Goal: Obtain resource: Download file/media

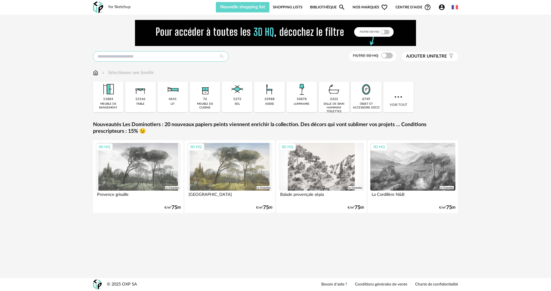
click at [178, 59] on input "text" at bounding box center [161, 56] width 136 height 10
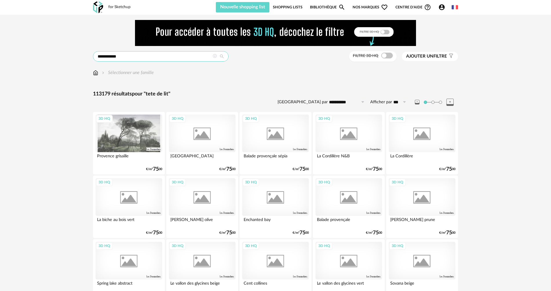
type input "**********"
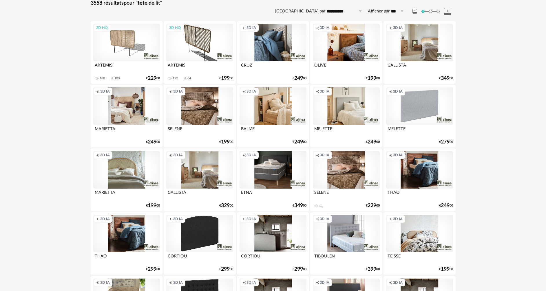
scroll to position [29, 0]
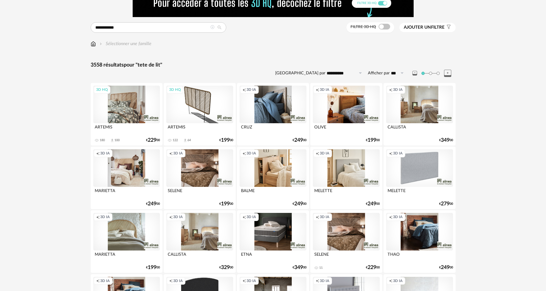
click at [130, 110] on div "3D HQ" at bounding box center [126, 105] width 67 height 38
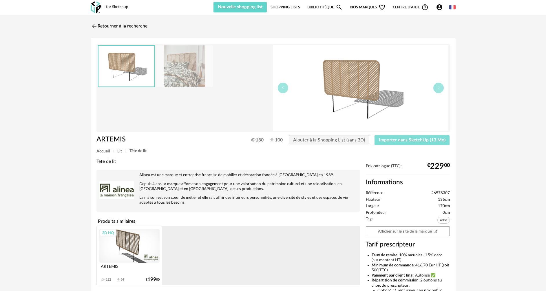
click at [394, 141] on span "Importer dans SketchUp (13 Mo)" at bounding box center [412, 140] width 67 height 5
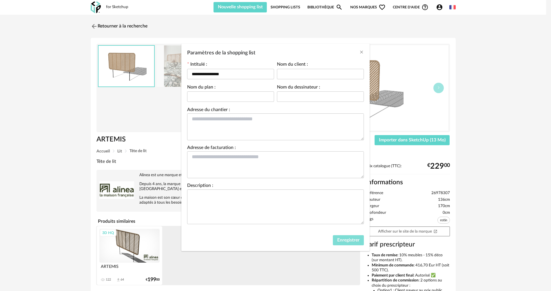
click at [338, 240] on span "Enregistrer" at bounding box center [348, 240] width 22 height 5
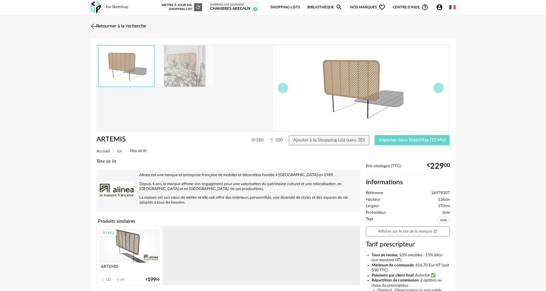
click at [97, 24] on img at bounding box center [93, 26] width 8 height 8
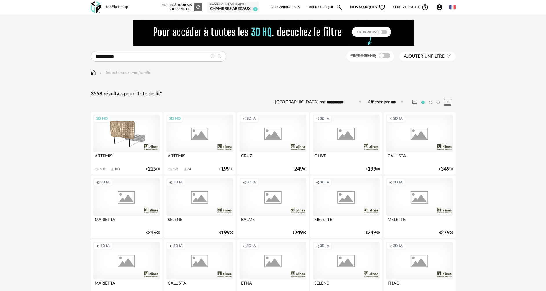
scroll to position [29, 0]
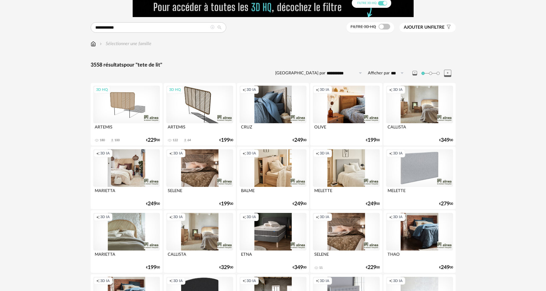
drag, startPoint x: 140, startPoint y: 33, endPoint x: 79, endPoint y: 35, distance: 60.8
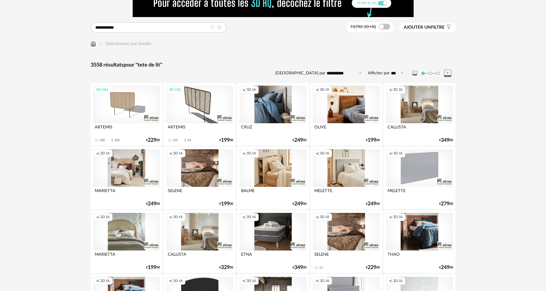
drag, startPoint x: 114, startPoint y: 28, endPoint x: 79, endPoint y: 28, distance: 35.3
type input "****"
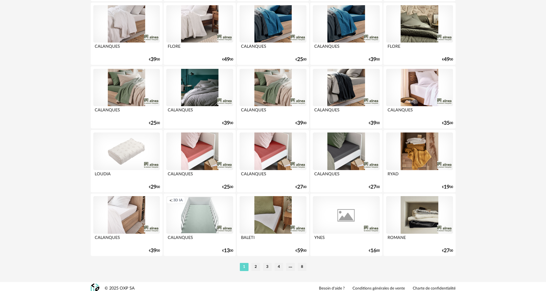
scroll to position [1134, 0]
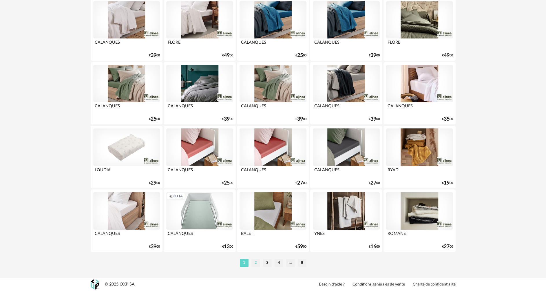
click at [255, 263] on li "2" at bounding box center [255, 263] width 9 height 8
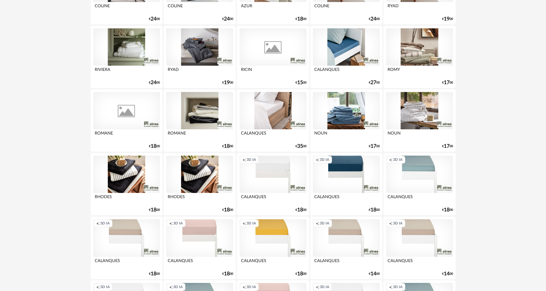
scroll to position [1130, 0]
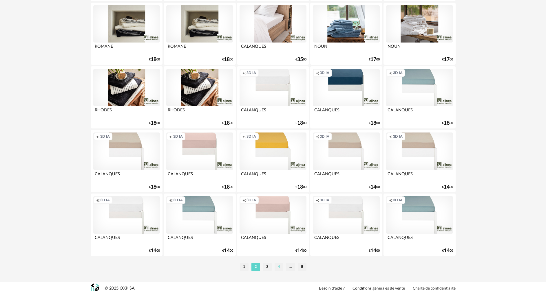
click at [277, 267] on li "4" at bounding box center [279, 267] width 9 height 8
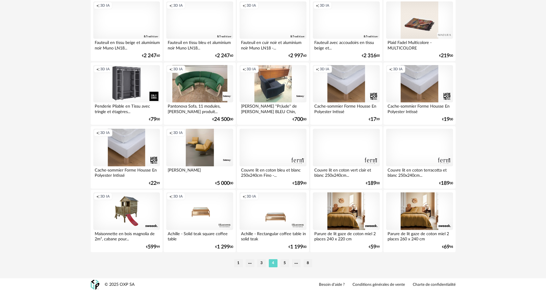
scroll to position [1134, 0]
click at [262, 262] on li "3" at bounding box center [261, 263] width 9 height 8
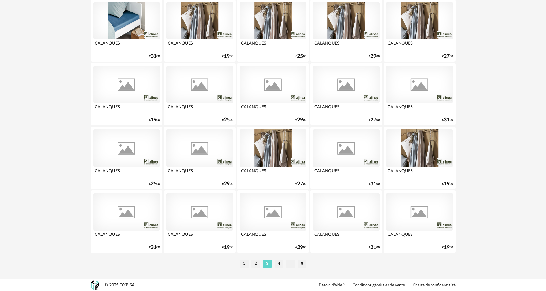
scroll to position [1134, 0]
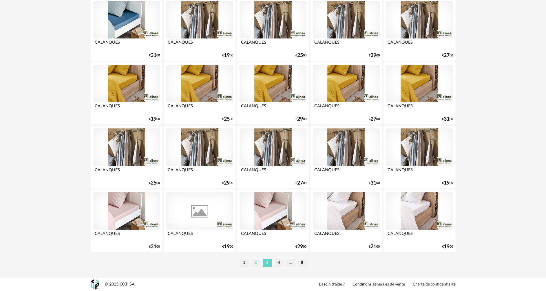
click at [255, 263] on li "2" at bounding box center [255, 263] width 9 height 8
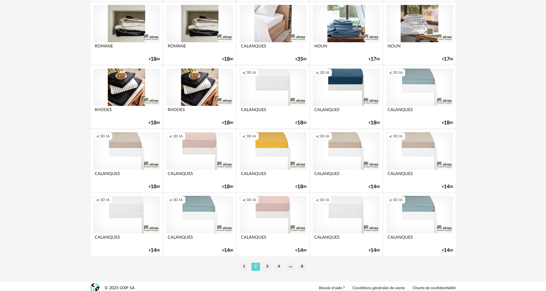
scroll to position [1134, 0]
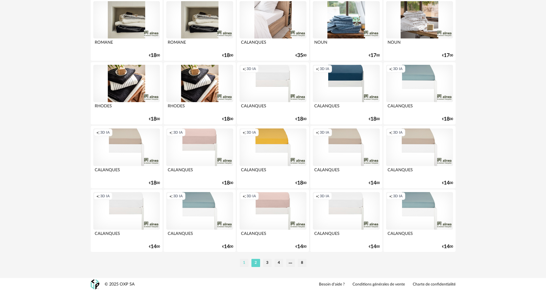
click at [248, 266] on li "1" at bounding box center [244, 263] width 9 height 8
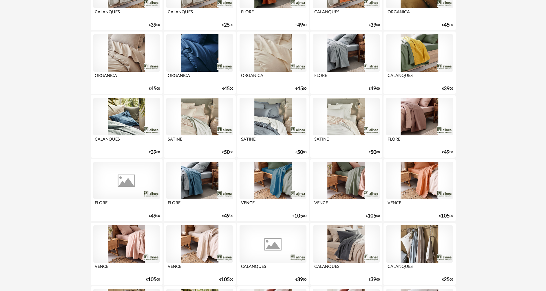
scroll to position [782, 0]
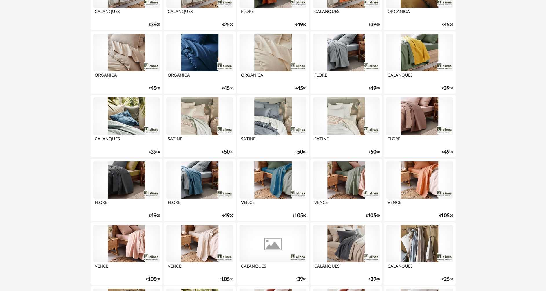
click at [200, 241] on div at bounding box center [199, 244] width 67 height 38
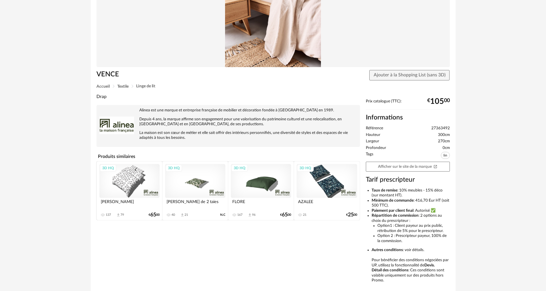
scroll to position [87, 0]
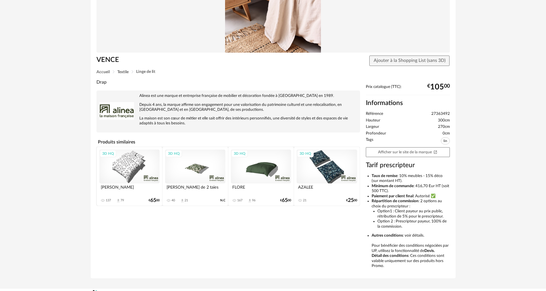
click at [129, 168] on div "3D HQ" at bounding box center [129, 167] width 60 height 34
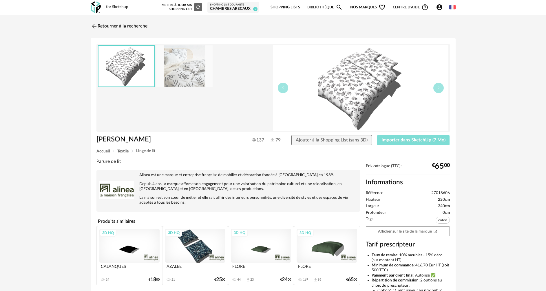
click at [392, 141] on span "Importer dans SketchUp (7 Mo)" at bounding box center [413, 140] width 64 height 5
click at [95, 24] on img at bounding box center [93, 26] width 8 height 8
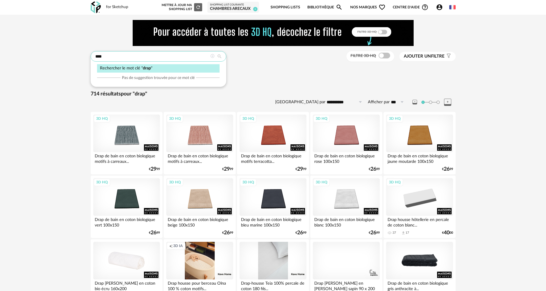
drag, startPoint x: 152, startPoint y: 57, endPoint x: 77, endPoint y: 59, distance: 75.0
type input "**********"
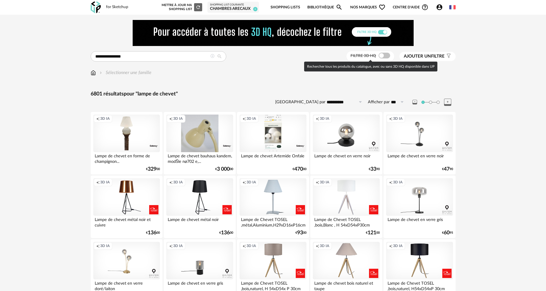
click at [384, 57] on span at bounding box center [385, 56] width 12 height 6
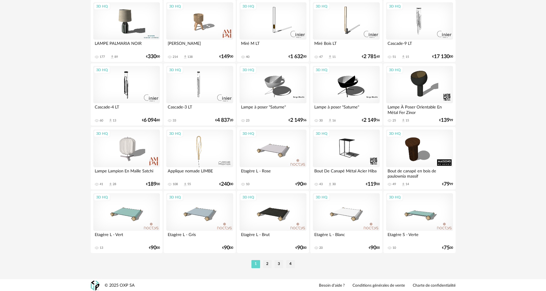
scroll to position [1134, 0]
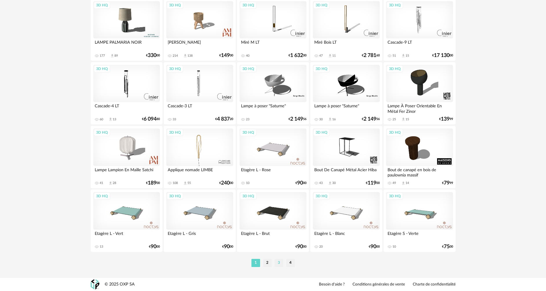
click at [280, 263] on li "3" at bounding box center [279, 263] width 9 height 8
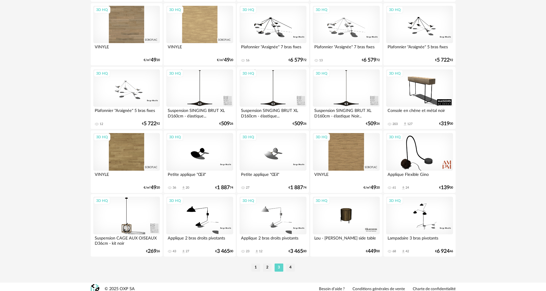
scroll to position [1134, 0]
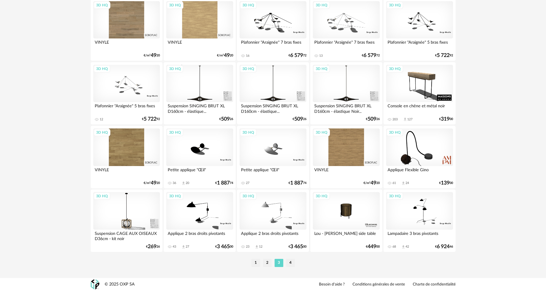
click at [293, 262] on li "4" at bounding box center [290, 263] width 9 height 8
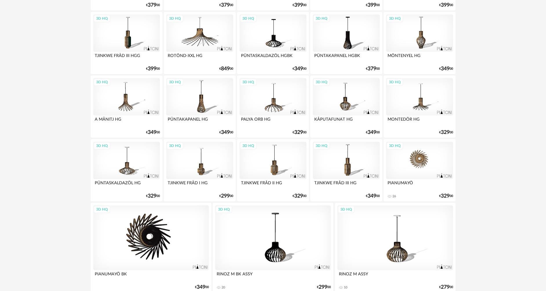
scroll to position [970, 0]
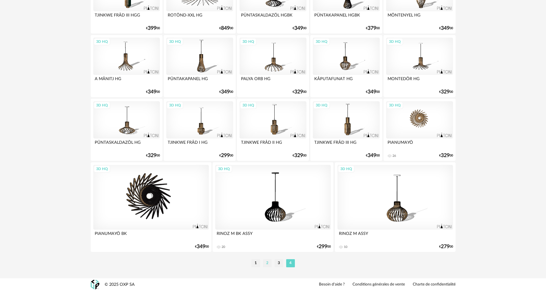
click at [266, 264] on li "2" at bounding box center [267, 264] width 9 height 8
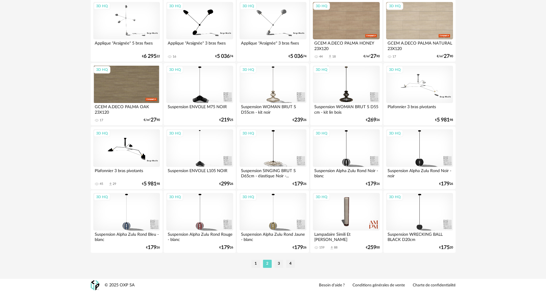
scroll to position [1134, 0]
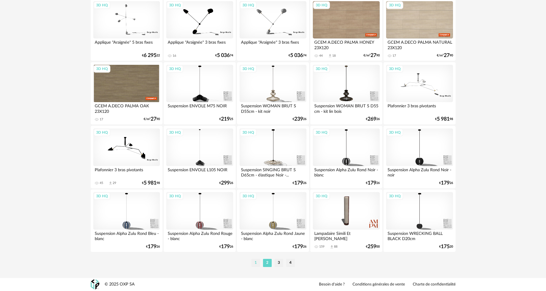
click at [254, 262] on li "1" at bounding box center [255, 263] width 9 height 8
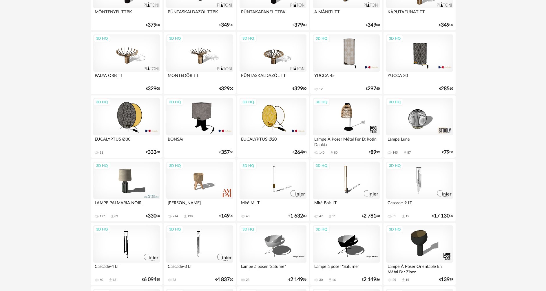
scroll to position [985, 0]
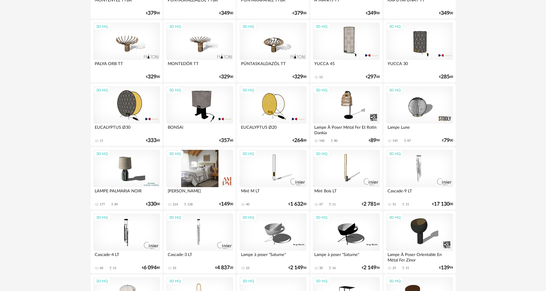
click at [199, 169] on div "3D HQ" at bounding box center [199, 169] width 67 height 38
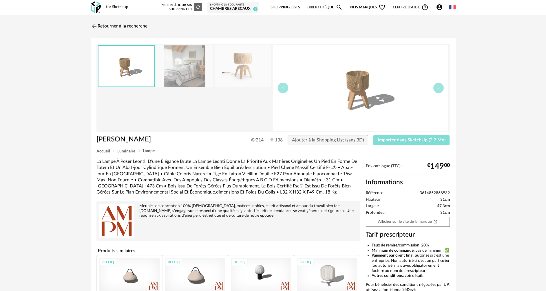
click at [420, 140] on span "Importer dans SketchUp (2,7 Mo)" at bounding box center [412, 140] width 68 height 5
click at [96, 24] on img at bounding box center [93, 26] width 8 height 8
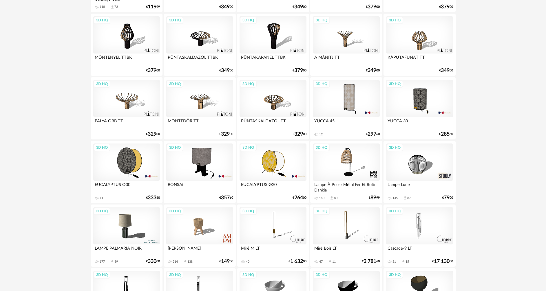
scroll to position [927, 0]
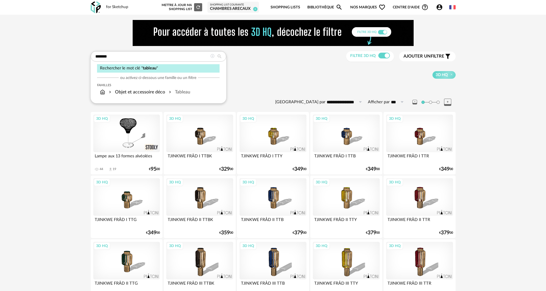
type input "*******"
type input "**********"
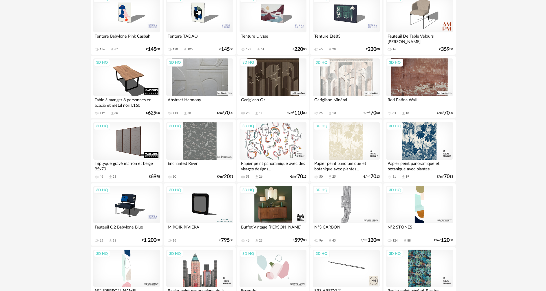
scroll to position [725, 0]
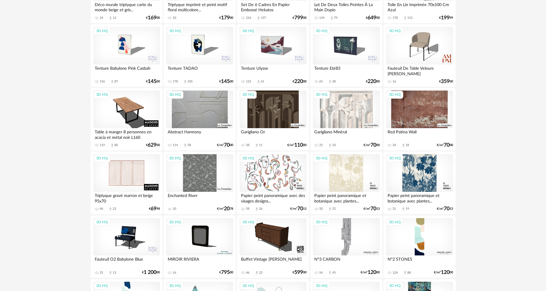
click at [135, 169] on div "3D HQ" at bounding box center [126, 173] width 67 height 38
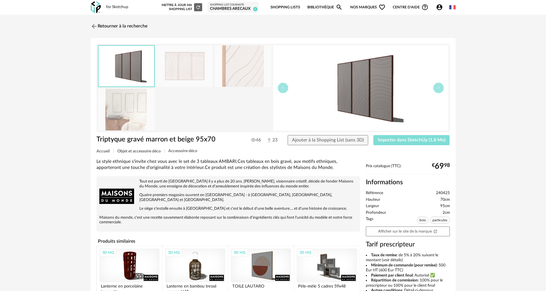
click at [385, 143] on button "Importer dans SketchUp (1,8 Mo)" at bounding box center [411, 140] width 76 height 10
